Goal: Obtain resource: Obtain resource

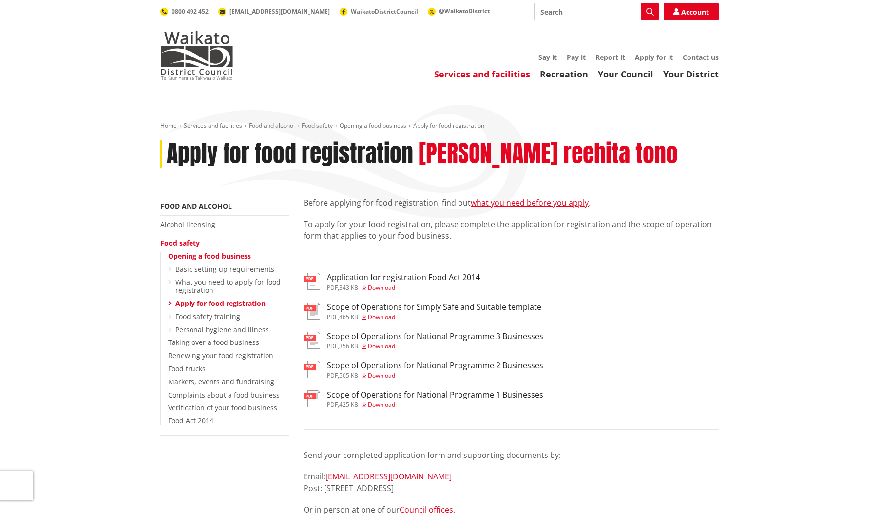
click at [379, 285] on span "Download" at bounding box center [381, 287] width 27 height 8
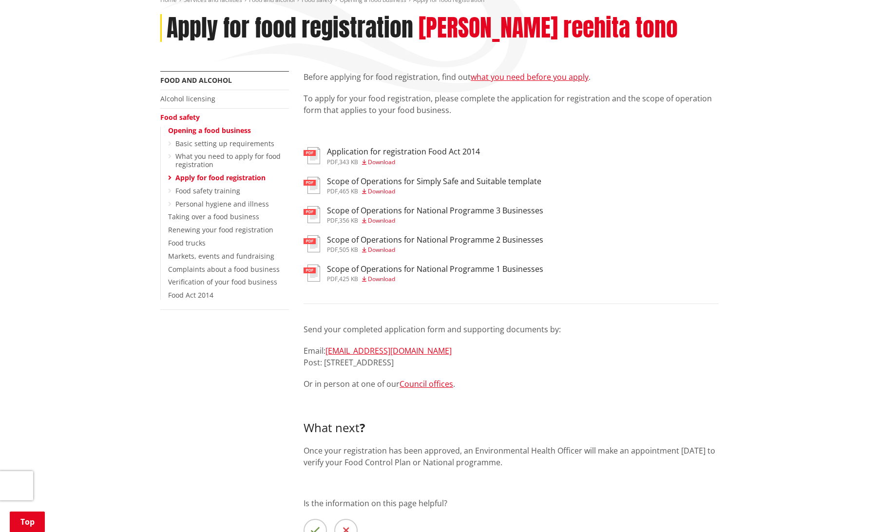
scroll to position [146, 0]
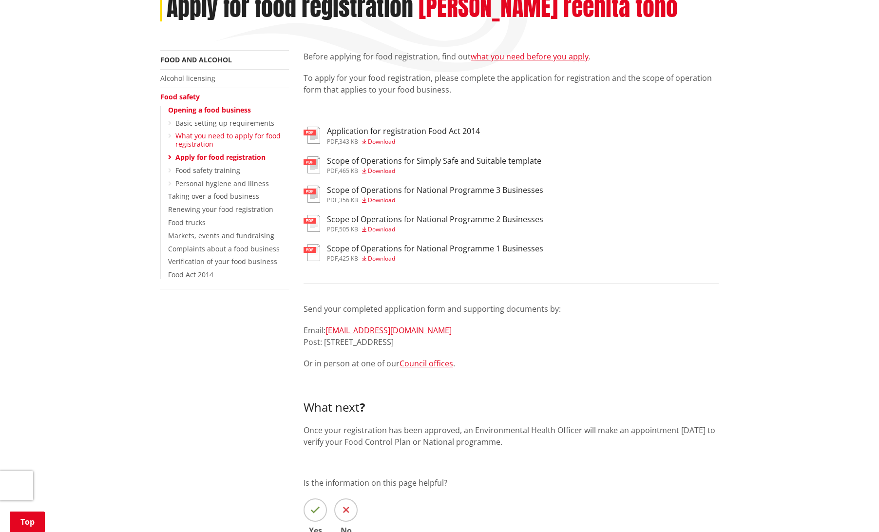
click at [194, 139] on link "What you need to apply for food registration" at bounding box center [227, 140] width 105 height 18
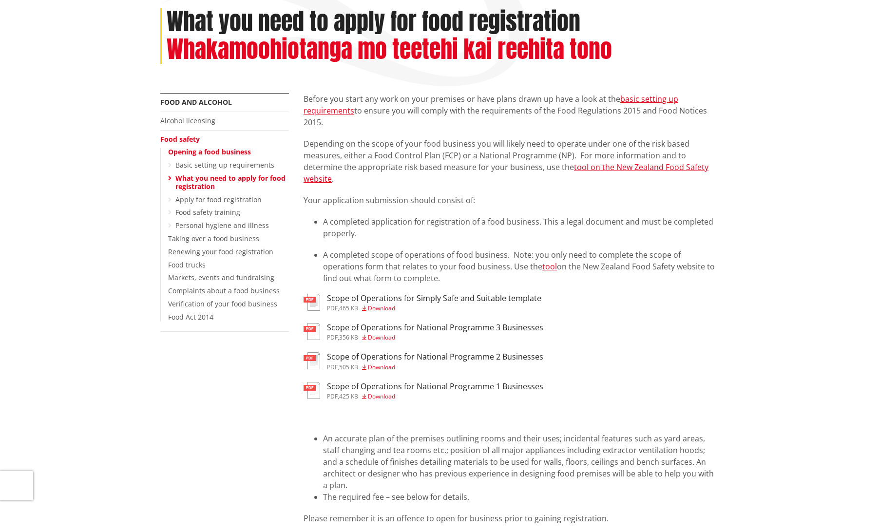
scroll to position [146, 0]
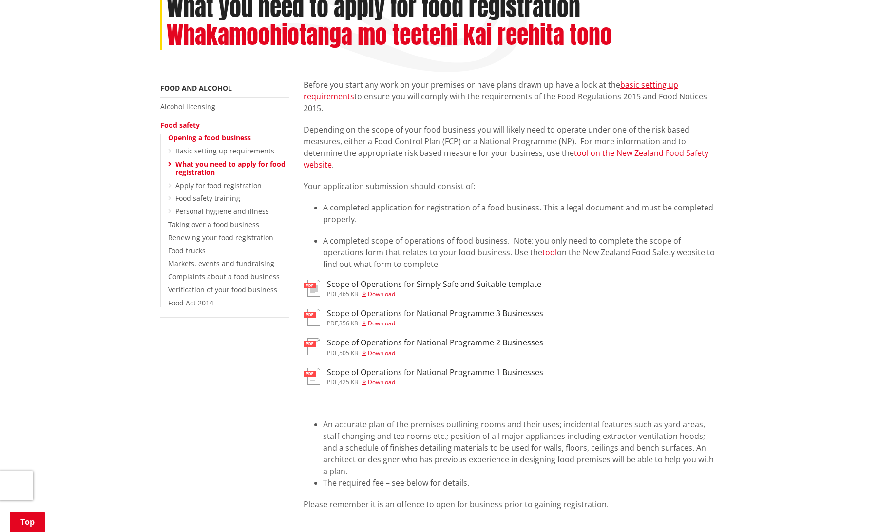
click at [609, 152] on link "tool on the New Zealand Food Safety website" at bounding box center [505, 159] width 405 height 22
